Goal: Find contact information: Find contact information

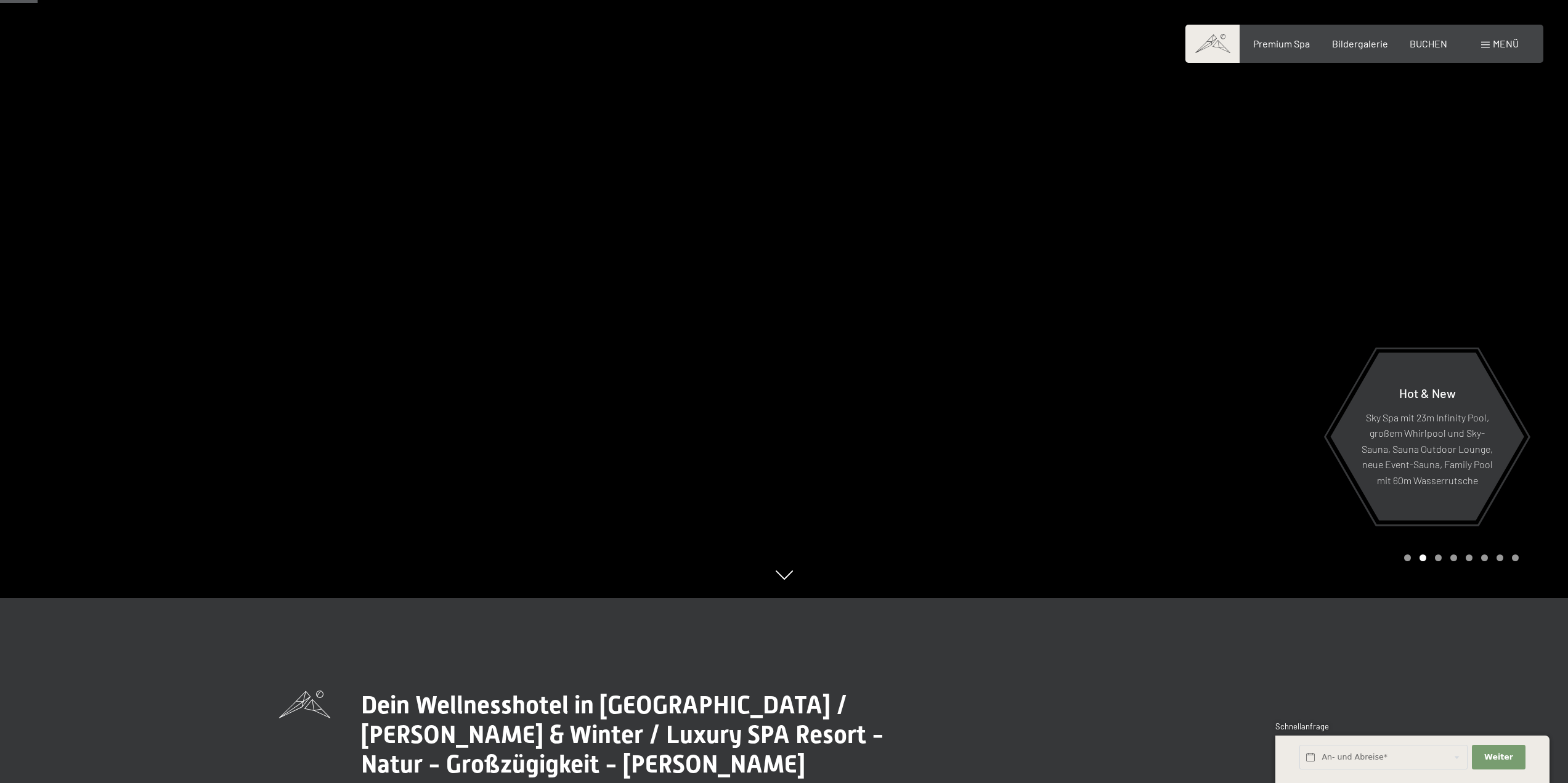
click at [1499, 39] on span "Menü" at bounding box center [1505, 43] width 26 height 11
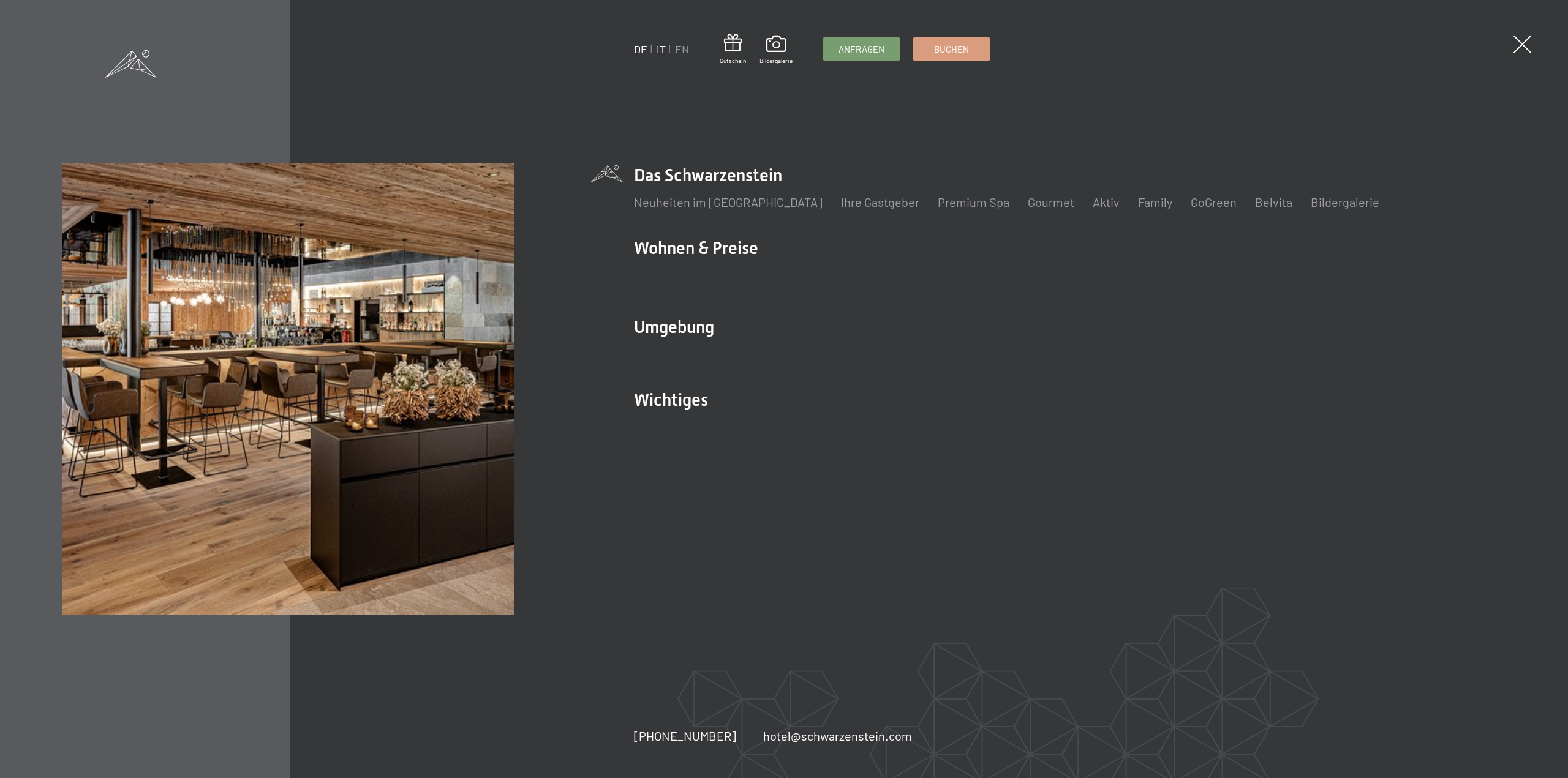
click at [663, 50] on link "IT" at bounding box center [661, 49] width 9 height 13
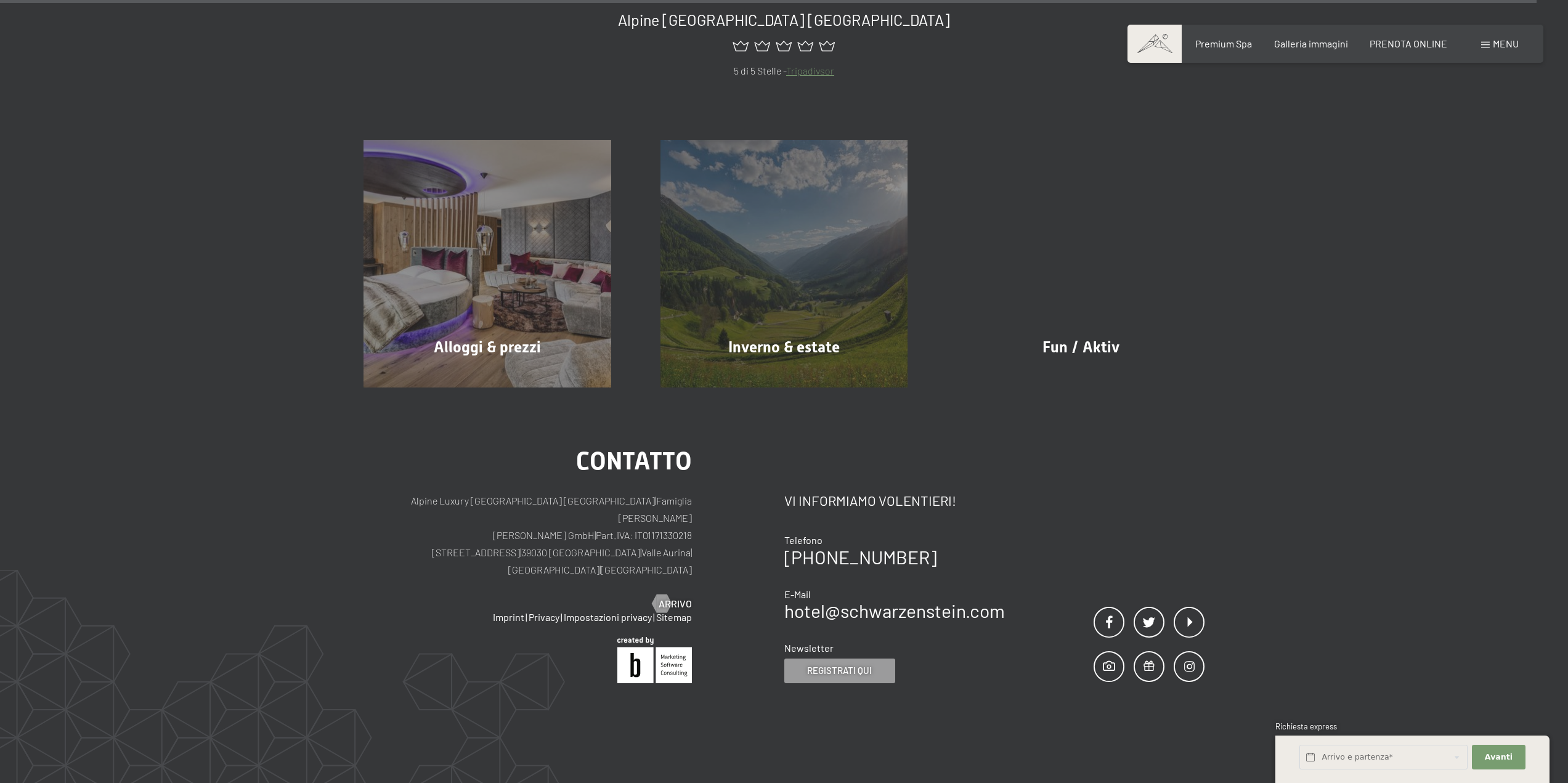
scroll to position [7231, 0]
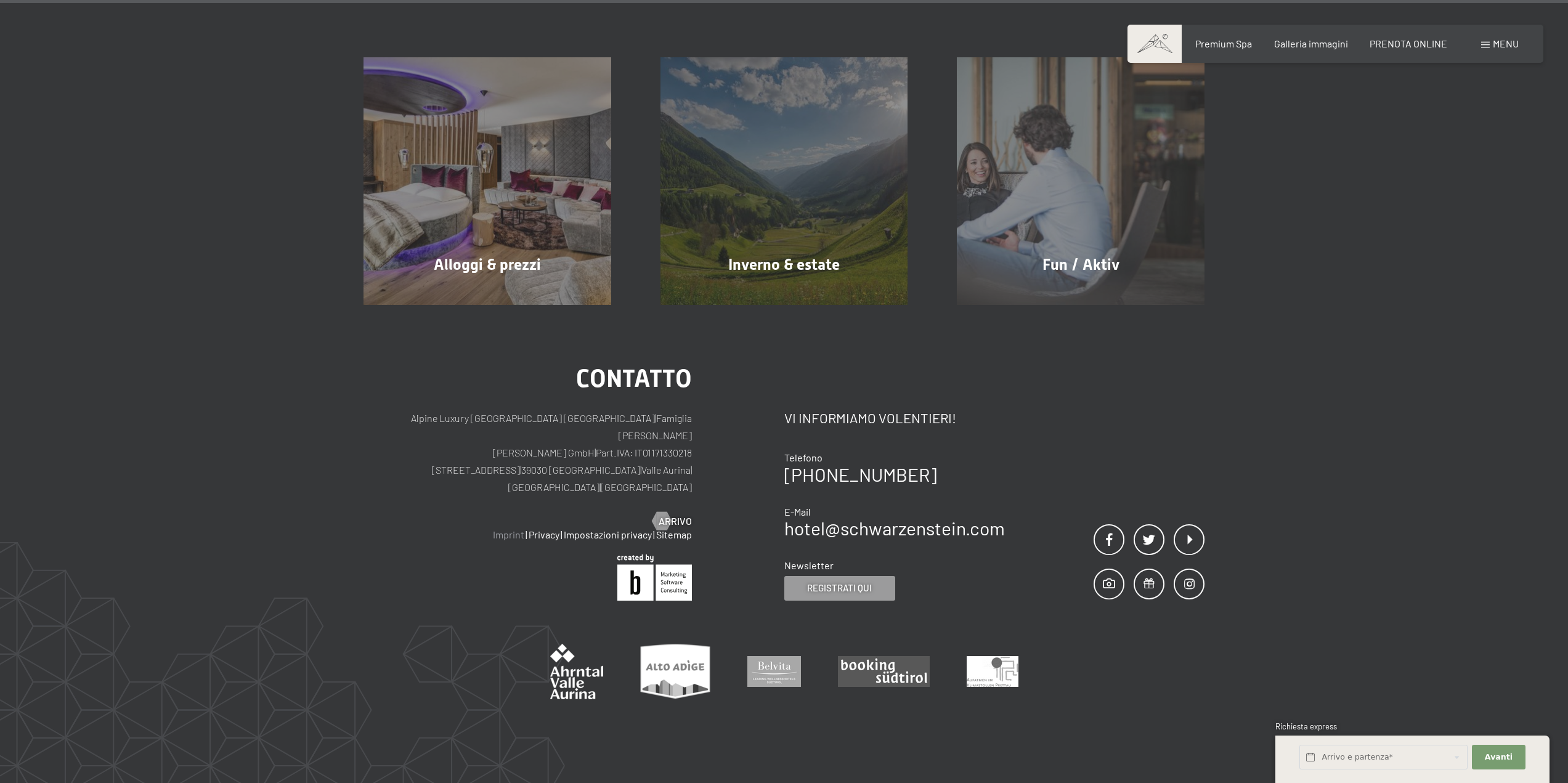
click at [510, 529] on link "Imprint" at bounding box center [508, 534] width 31 height 11
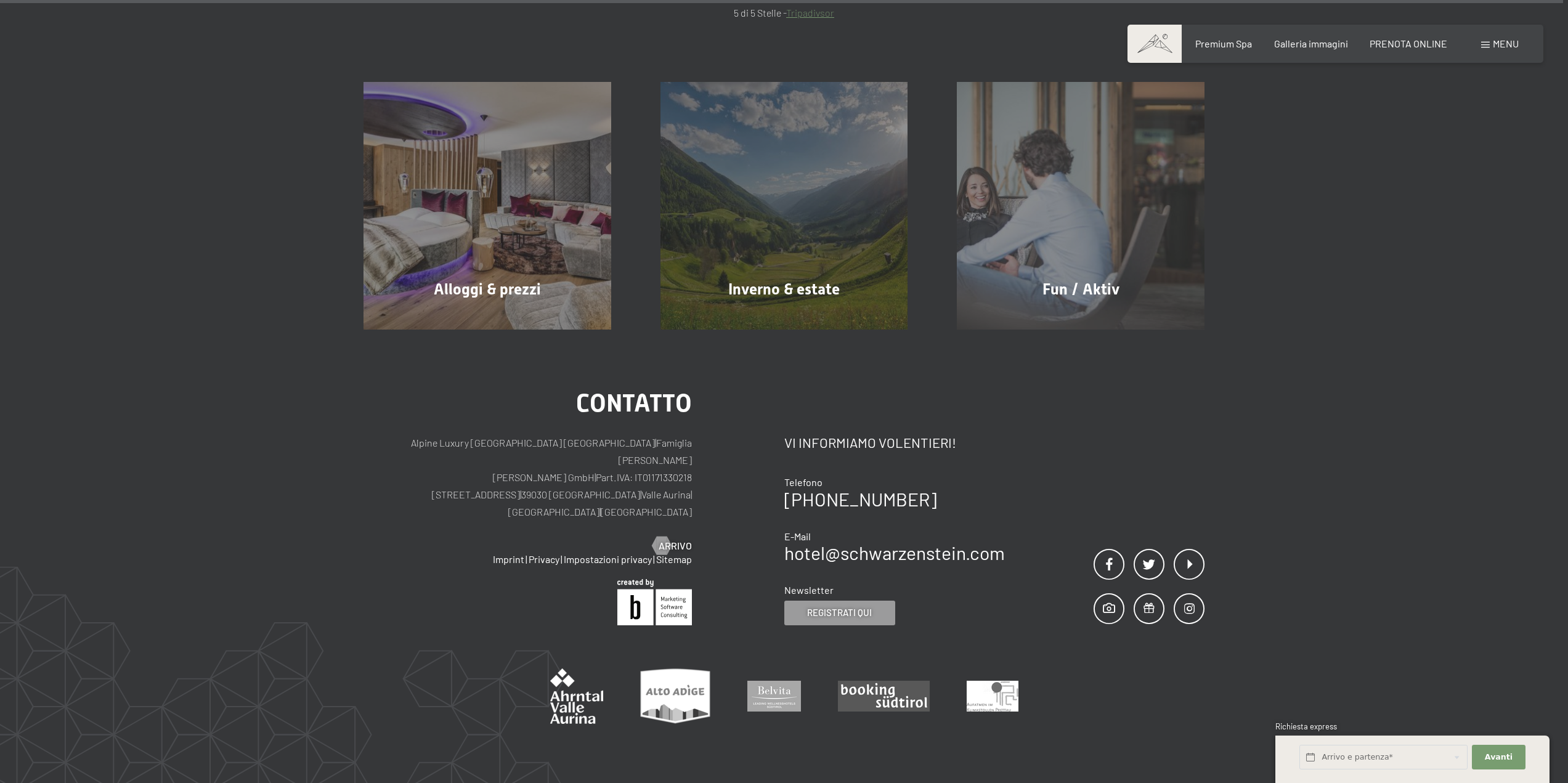
scroll to position [7204, 0]
click at [550, 555] on link "Privacy" at bounding box center [544, 561] width 31 height 11
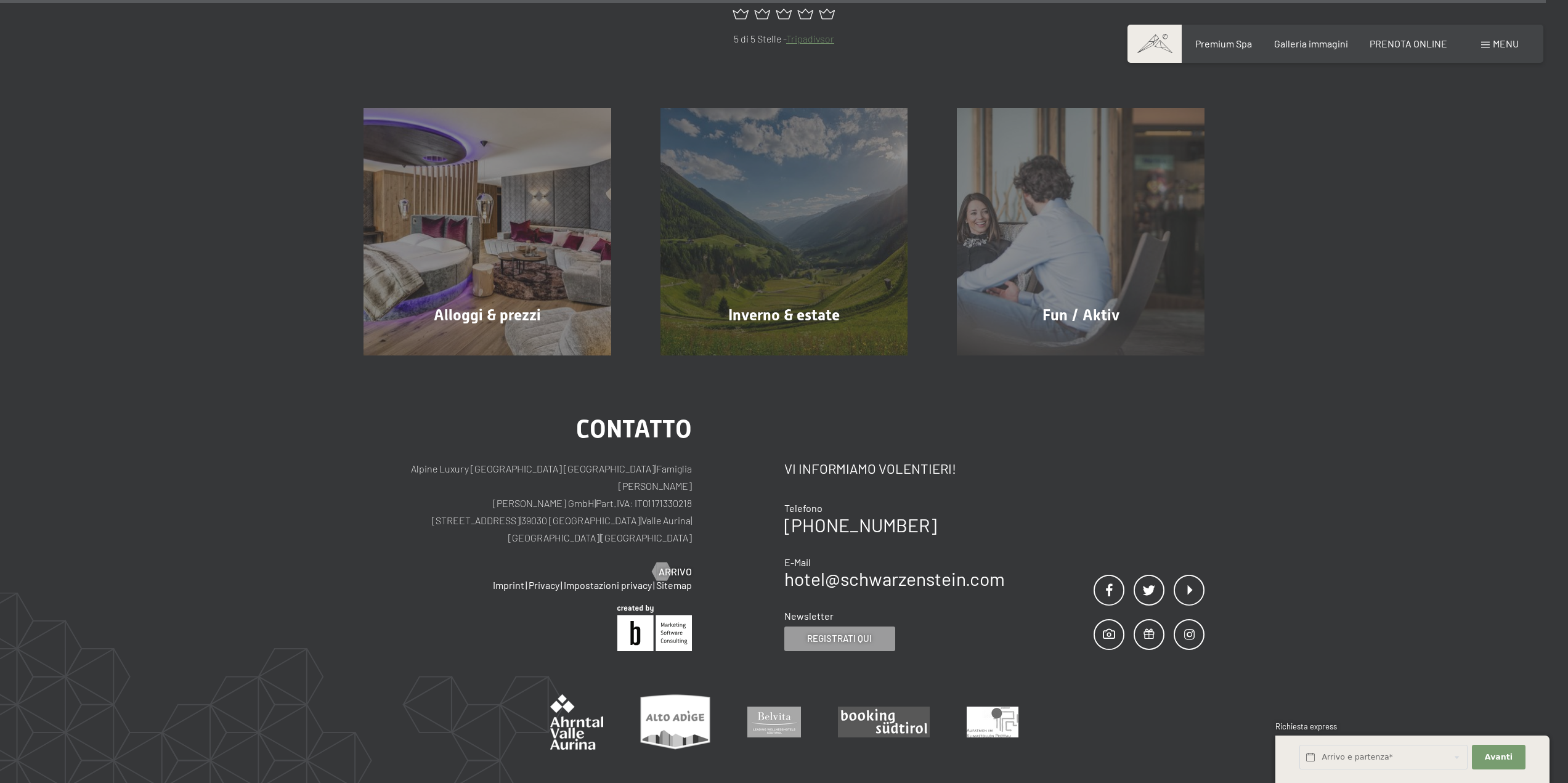
scroll to position [7282, 0]
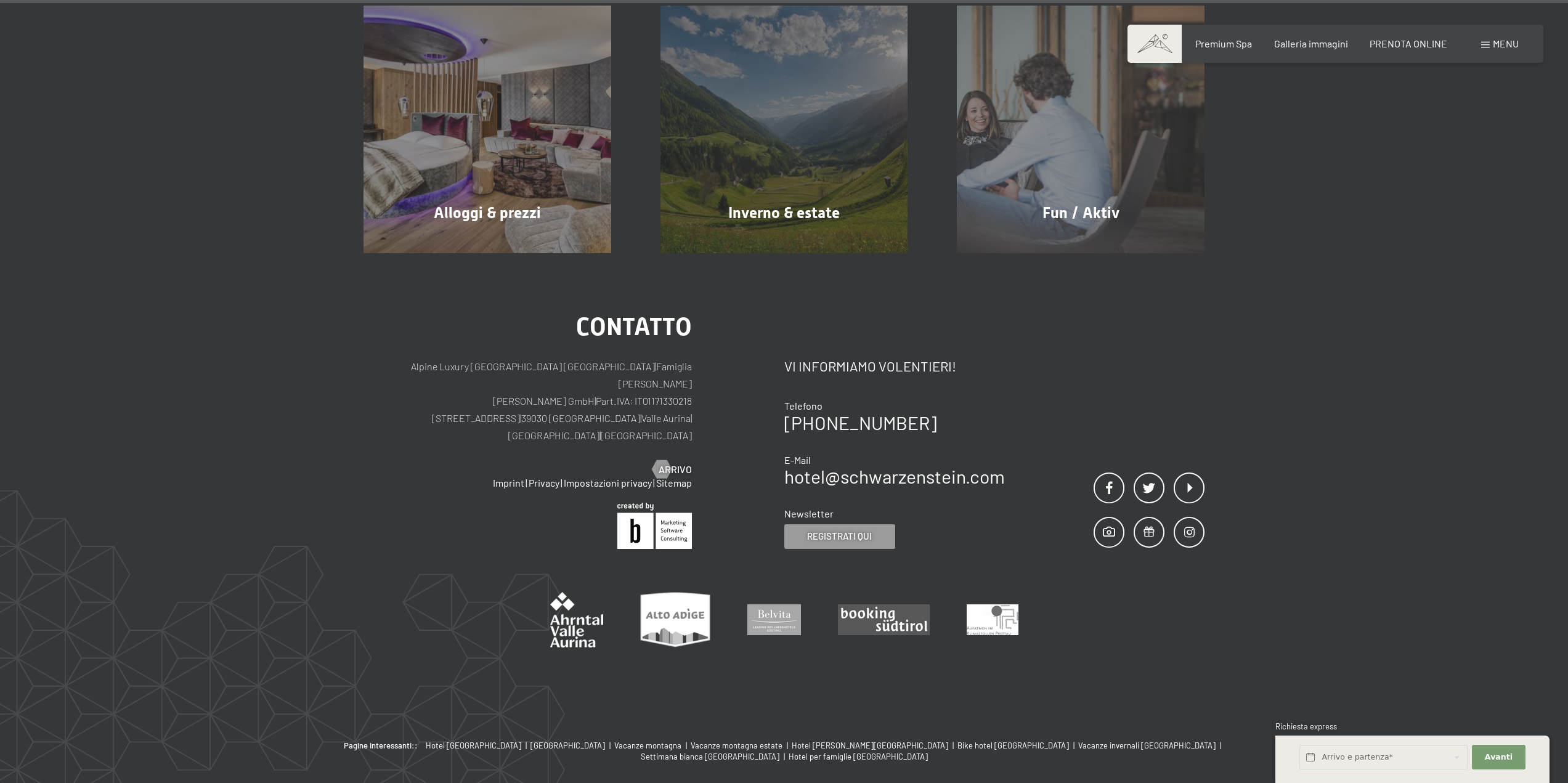
click at [500, 476] on div "Imprint | Privacy | Impostazioni privacy | Sitemap |" at bounding box center [528, 483] width 328 height 13
click at [499, 477] on link "Imprint" at bounding box center [508, 483] width 31 height 11
click at [505, 477] on link "Imprint" at bounding box center [508, 483] width 31 height 11
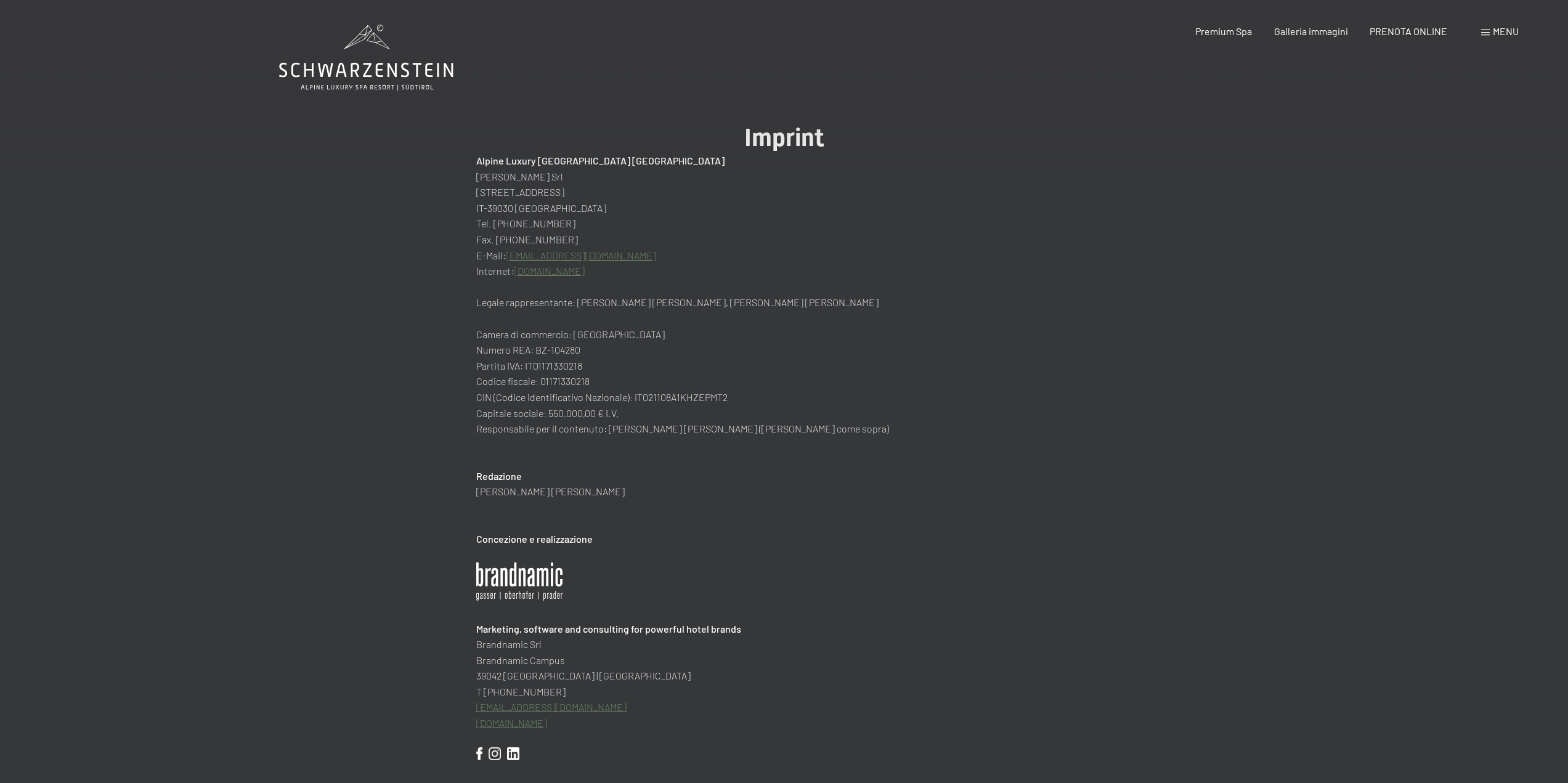
drag, startPoint x: 475, startPoint y: 177, endPoint x: 581, endPoint y: 179, distance: 106.0
copy p "[PERSON_NAME] Srl"
click at [781, 239] on p "Fax. [PHONE_NUMBER]" at bounding box center [784, 239] width 616 height 16
